Goal: Check status: Check status

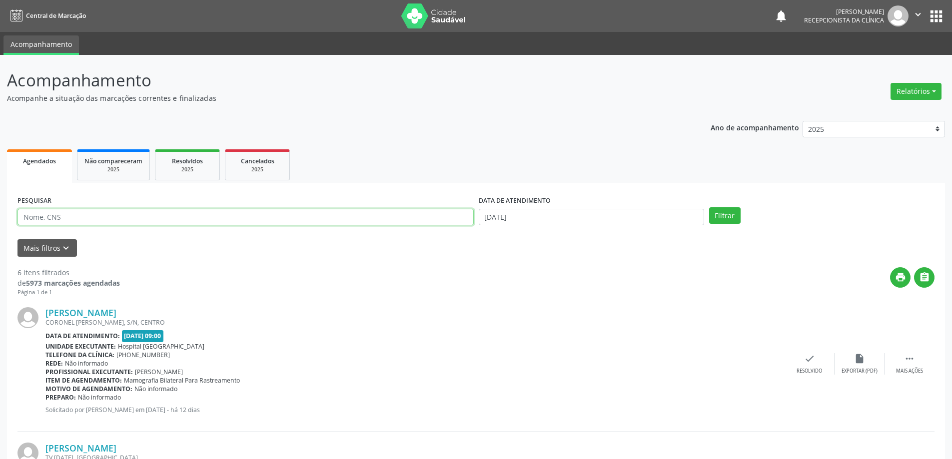
click at [157, 219] on input "text" at bounding box center [245, 217] width 456 height 17
paste input "[PHONE_NUMBER]"
type input "[PHONE_NUMBER]"
drag, startPoint x: 89, startPoint y: 215, endPoint x: 0, endPoint y: 203, distance: 90.3
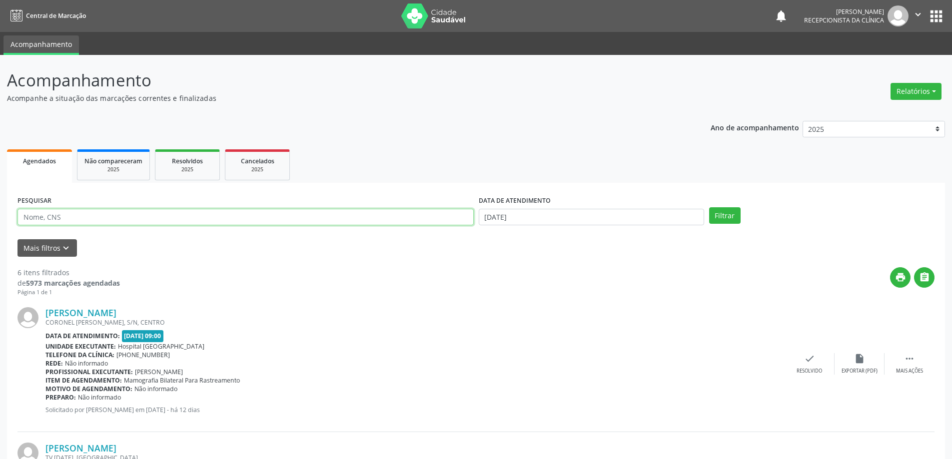
click at [82, 222] on input "text" at bounding box center [245, 217] width 456 height 17
type input "704106160288772"
click at [709, 207] on button "Filtrar" at bounding box center [724, 215] width 31 height 17
click at [809, 363] on div "check Resolvido" at bounding box center [817, 363] width 50 height 21
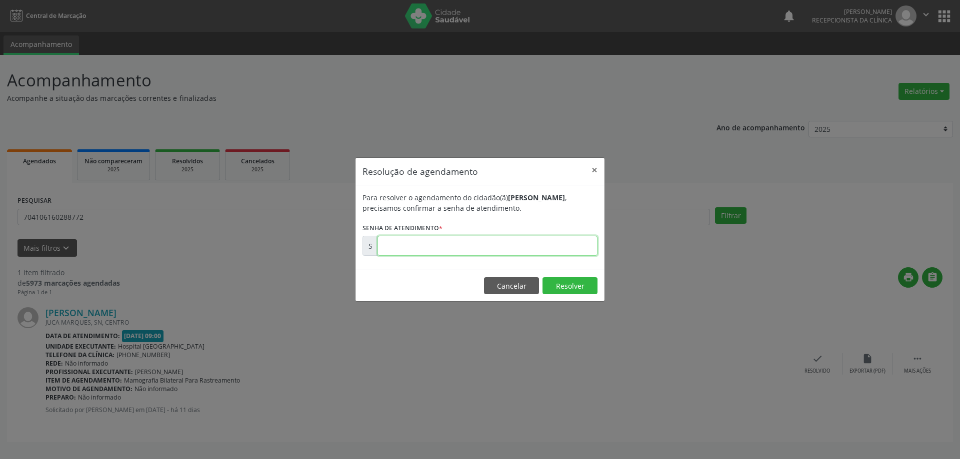
drag, startPoint x: 528, startPoint y: 248, endPoint x: 576, endPoint y: 328, distance: 93.5
click at [532, 249] on input "text" at bounding box center [487, 246] width 220 height 20
type input "00177158"
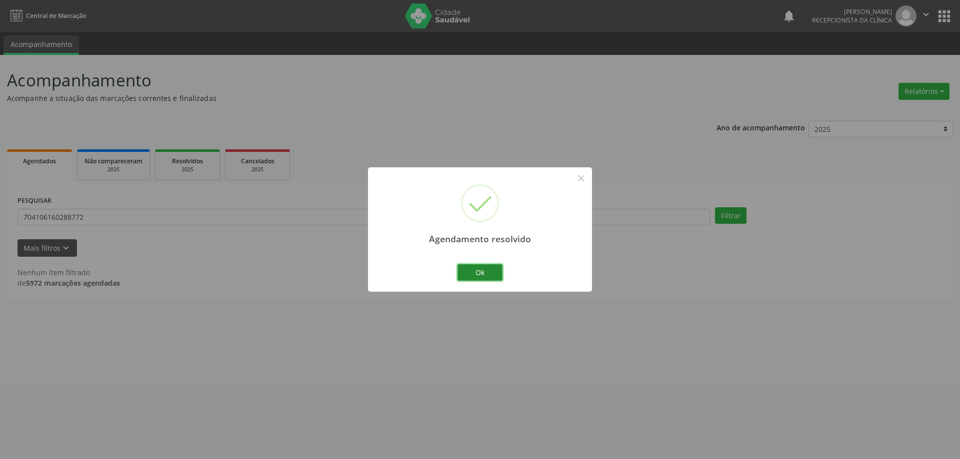
click at [483, 274] on button "Ok" at bounding box center [479, 272] width 45 height 17
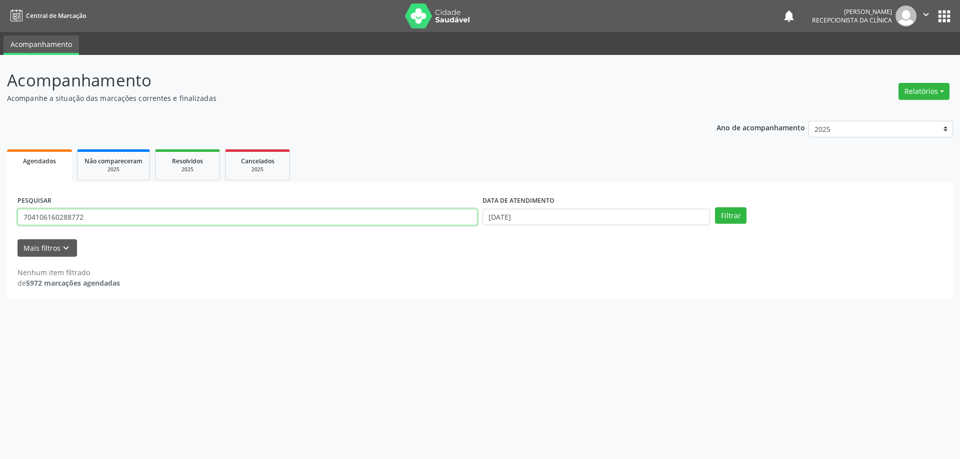
drag, startPoint x: 144, startPoint y: 215, endPoint x: 0, endPoint y: 228, distance: 144.5
click at [0, 227] on div "Acompanhamento Acompanhe a situação das marcações correntes e finalizadas Relat…" at bounding box center [480, 257] width 960 height 404
paste input "6700518291917"
type input "706700518291917"
click at [720, 213] on button "Filtrar" at bounding box center [730, 215] width 31 height 17
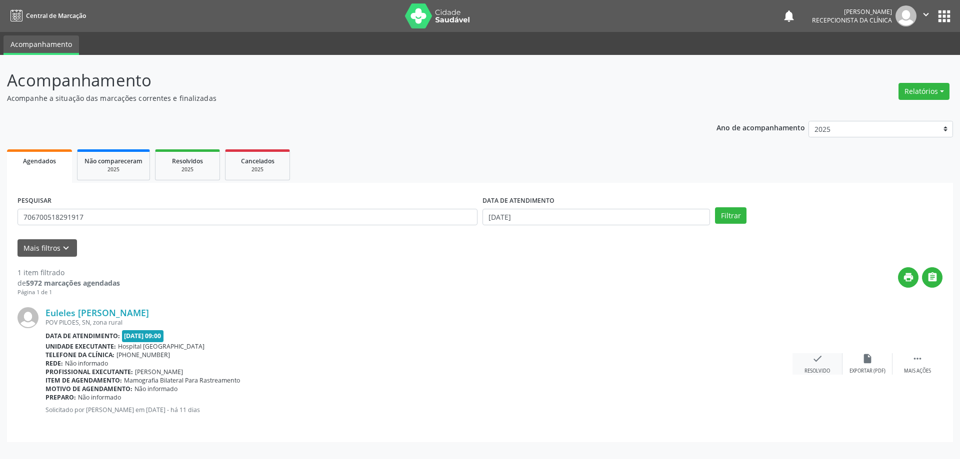
click at [824, 360] on div "check Resolvido" at bounding box center [817, 363] width 50 height 21
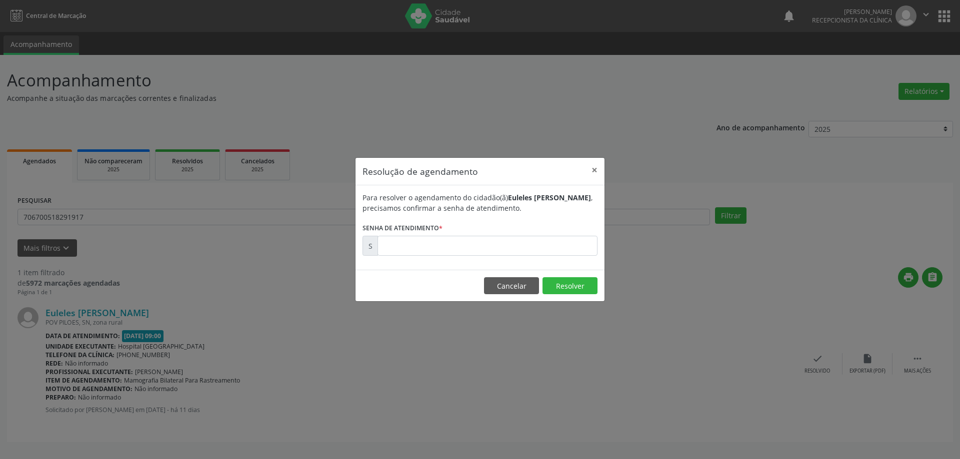
click at [513, 234] on form "Para resolver o agendamento do cidadão(ã) Euleles [PERSON_NAME] , precisamos co…" at bounding box center [479, 223] width 235 height 63
click at [512, 245] on input "text" at bounding box center [487, 246] width 220 height 20
type input "00177153"
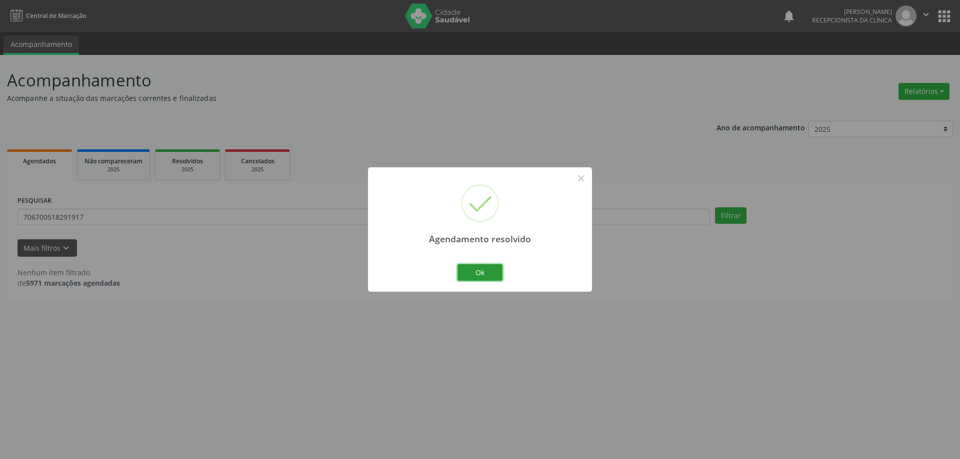
click at [490, 276] on button "Ok" at bounding box center [479, 272] width 45 height 17
